Goal: Task Accomplishment & Management: Manage account settings

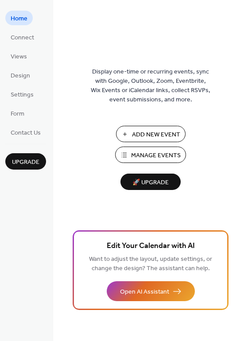
click at [144, 154] on span "Manage Events" at bounding box center [156, 155] width 50 height 9
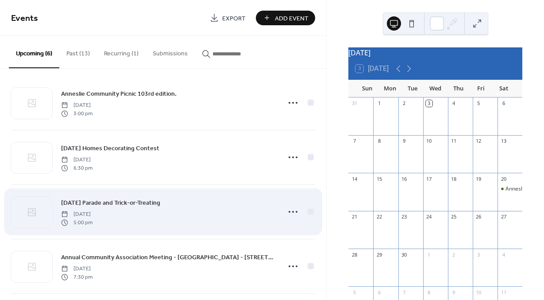
scroll to position [7, 0]
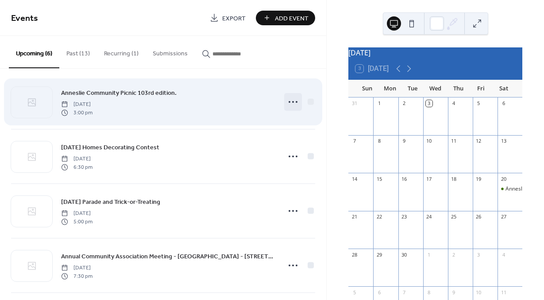
click at [290, 100] on icon at bounding box center [293, 102] width 14 height 14
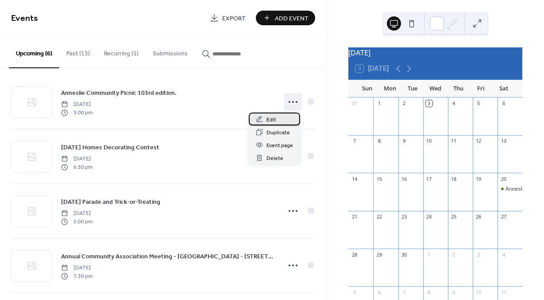
click at [269, 119] on span "Edit" at bounding box center [271, 119] width 10 height 9
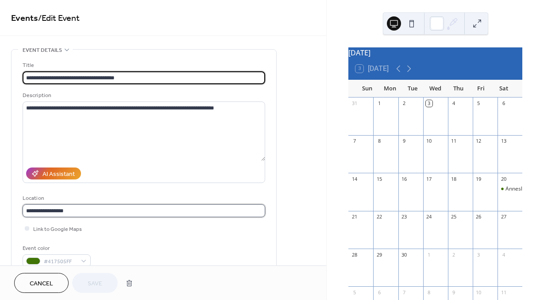
click at [86, 213] on input "**********" at bounding box center [144, 210] width 242 height 13
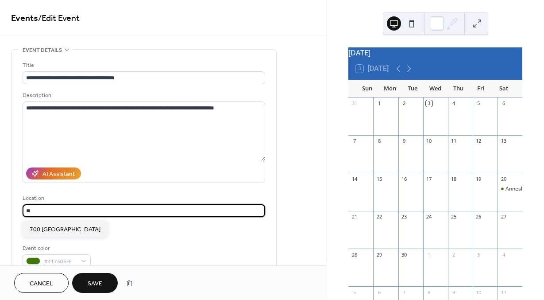
type input "*"
type input "***"
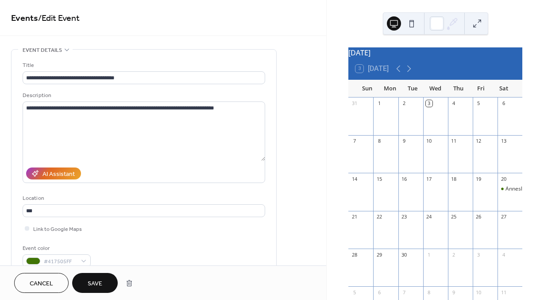
click at [100, 281] on span "Save" at bounding box center [95, 283] width 15 height 9
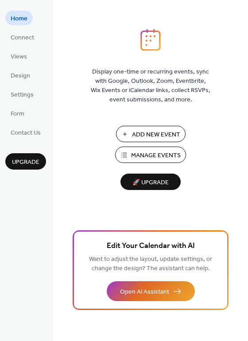
click at [154, 154] on span "Manage Events" at bounding box center [156, 155] width 50 height 9
click at [152, 134] on span "Add New Event" at bounding box center [156, 134] width 48 height 9
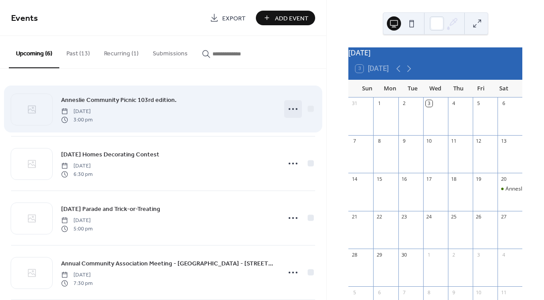
click at [291, 108] on icon at bounding box center [293, 109] width 14 height 14
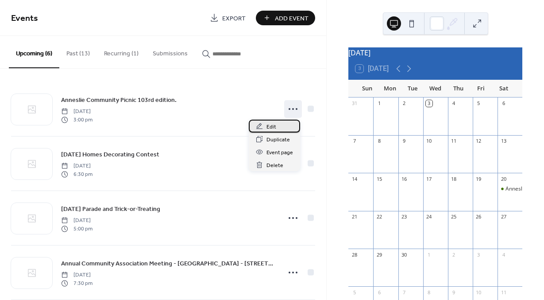
click at [272, 125] on span "Edit" at bounding box center [271, 126] width 10 height 9
